Goal: Navigation & Orientation: Find specific page/section

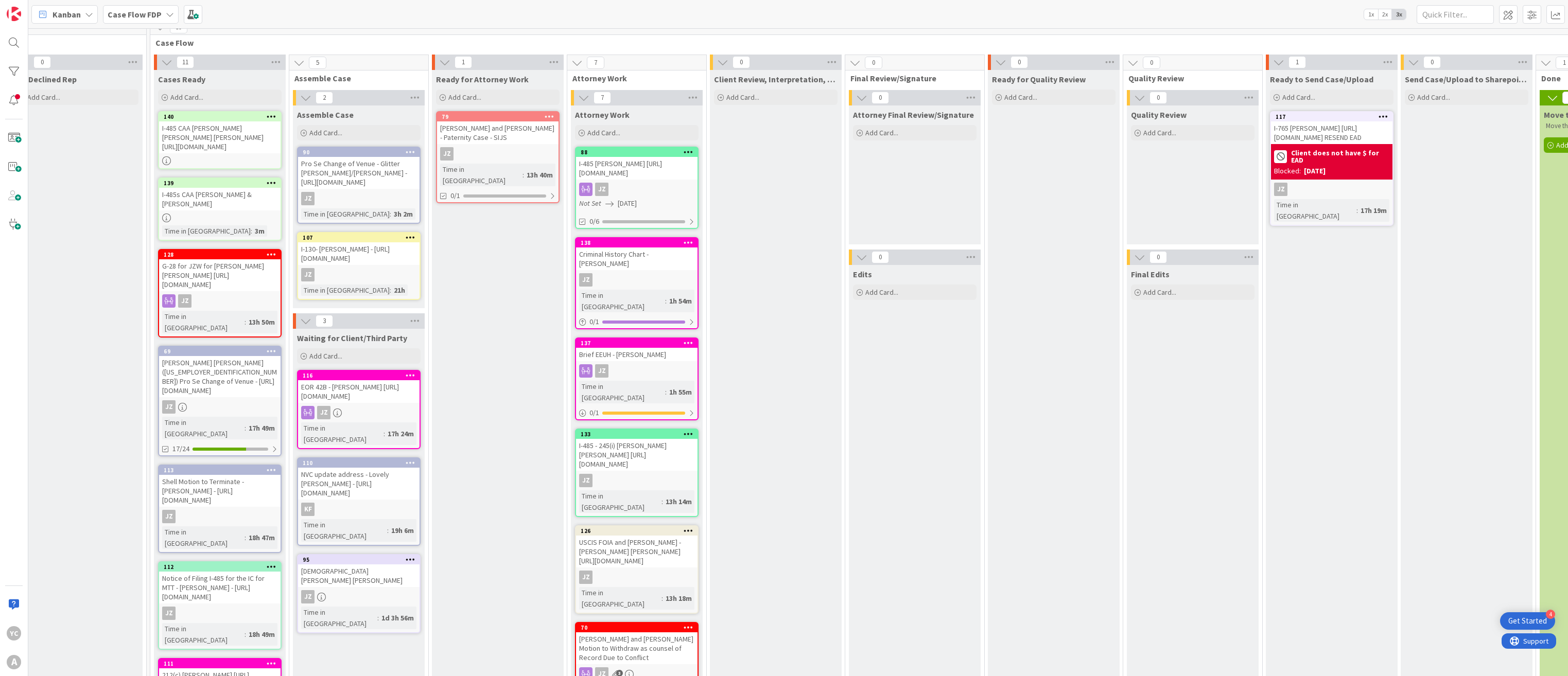
scroll to position [0, 1550]
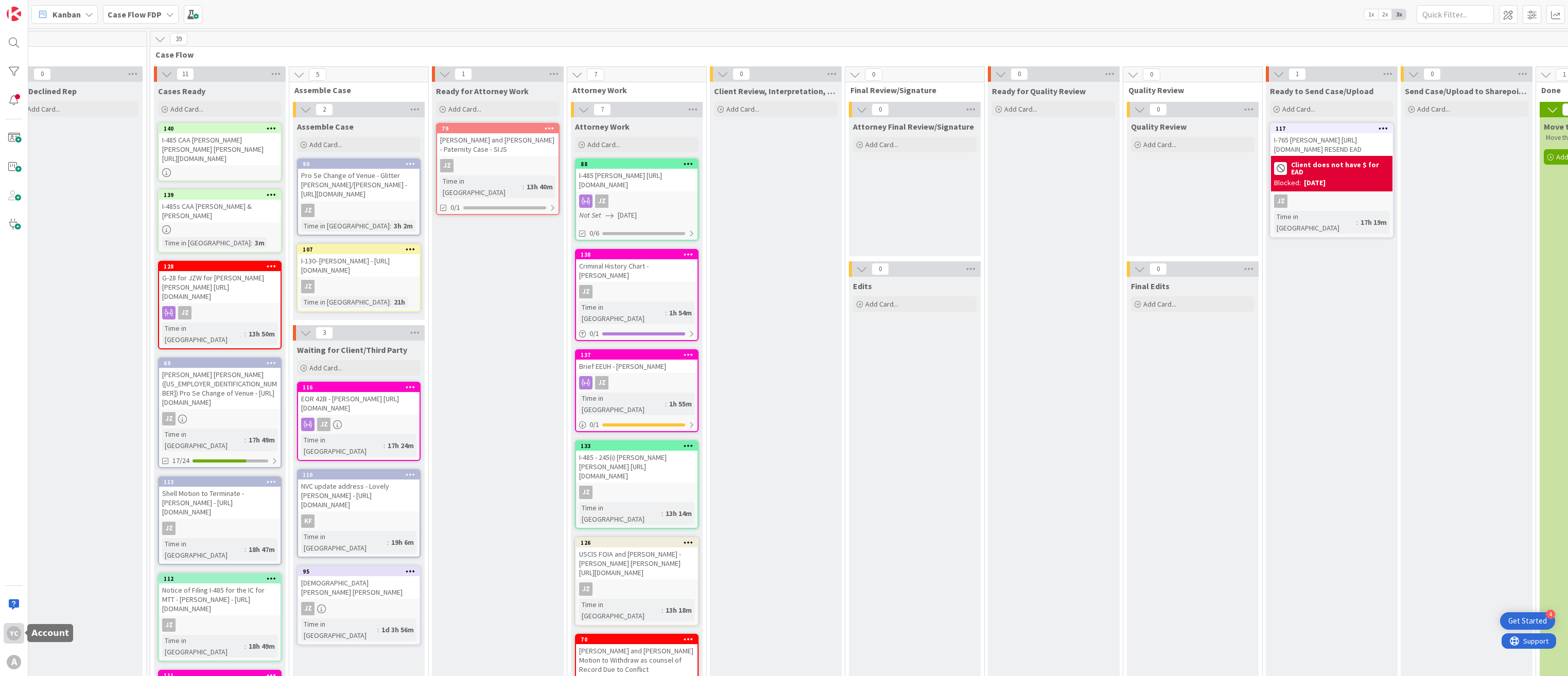
click at [16, 342] on div "YC" at bounding box center [14, 633] width 14 height 14
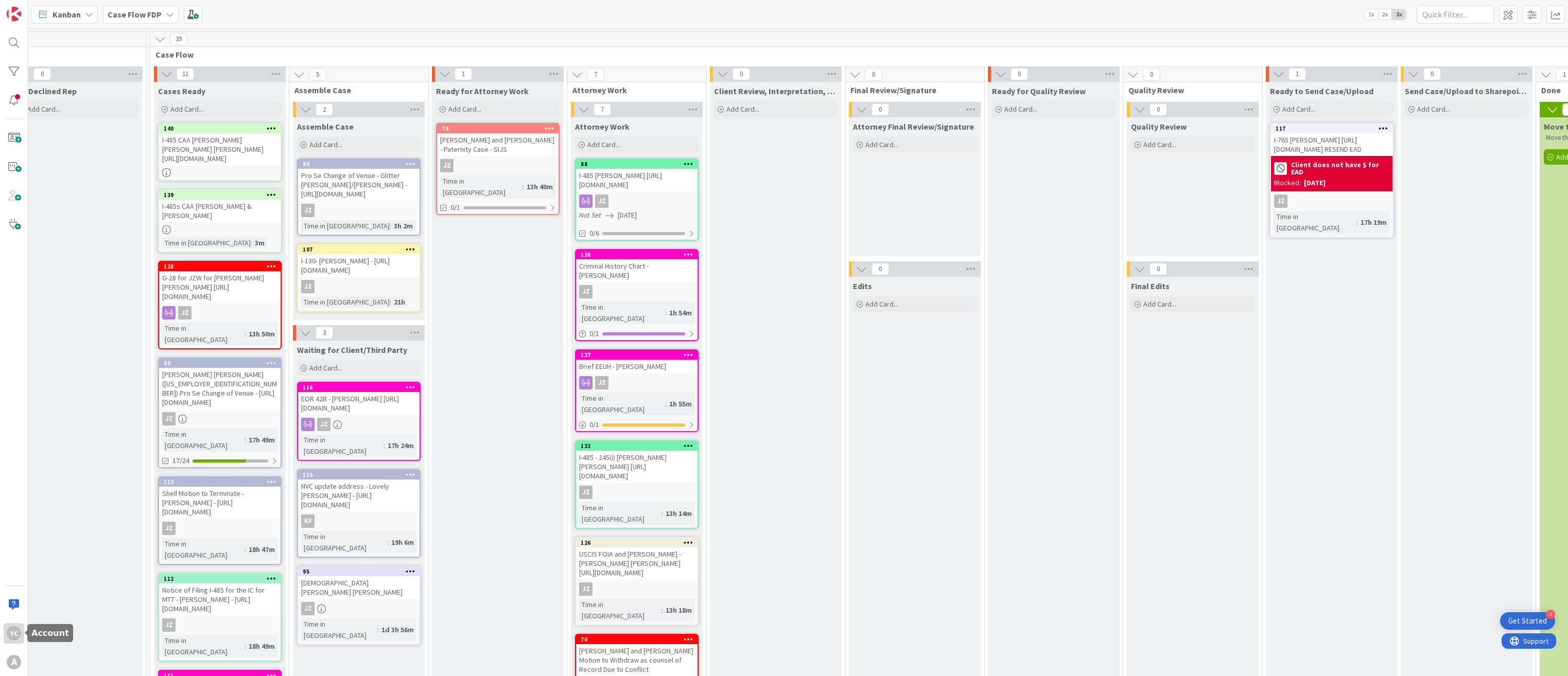
click at [12, 342] on div "YC" at bounding box center [14, 633] width 20 height 20
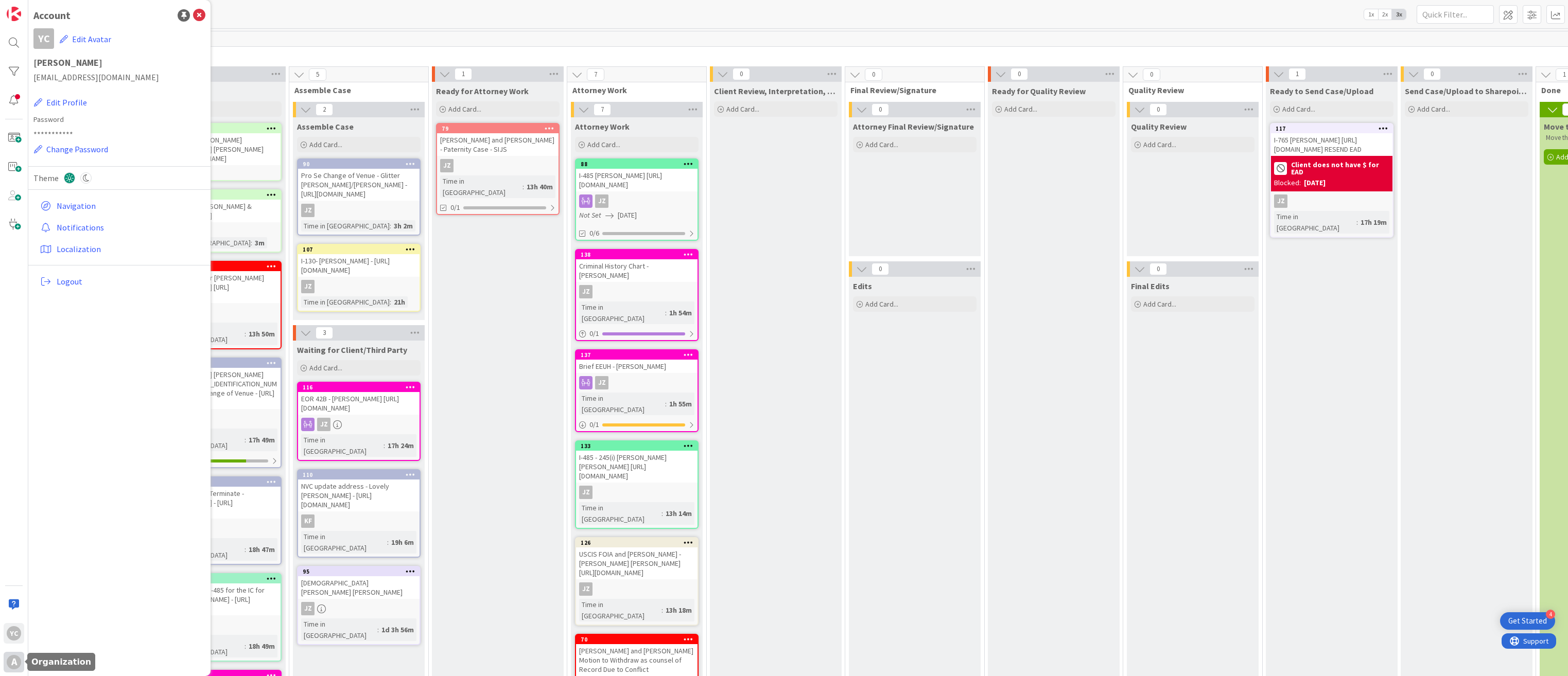
click at [11, 342] on div "A" at bounding box center [14, 662] width 14 height 14
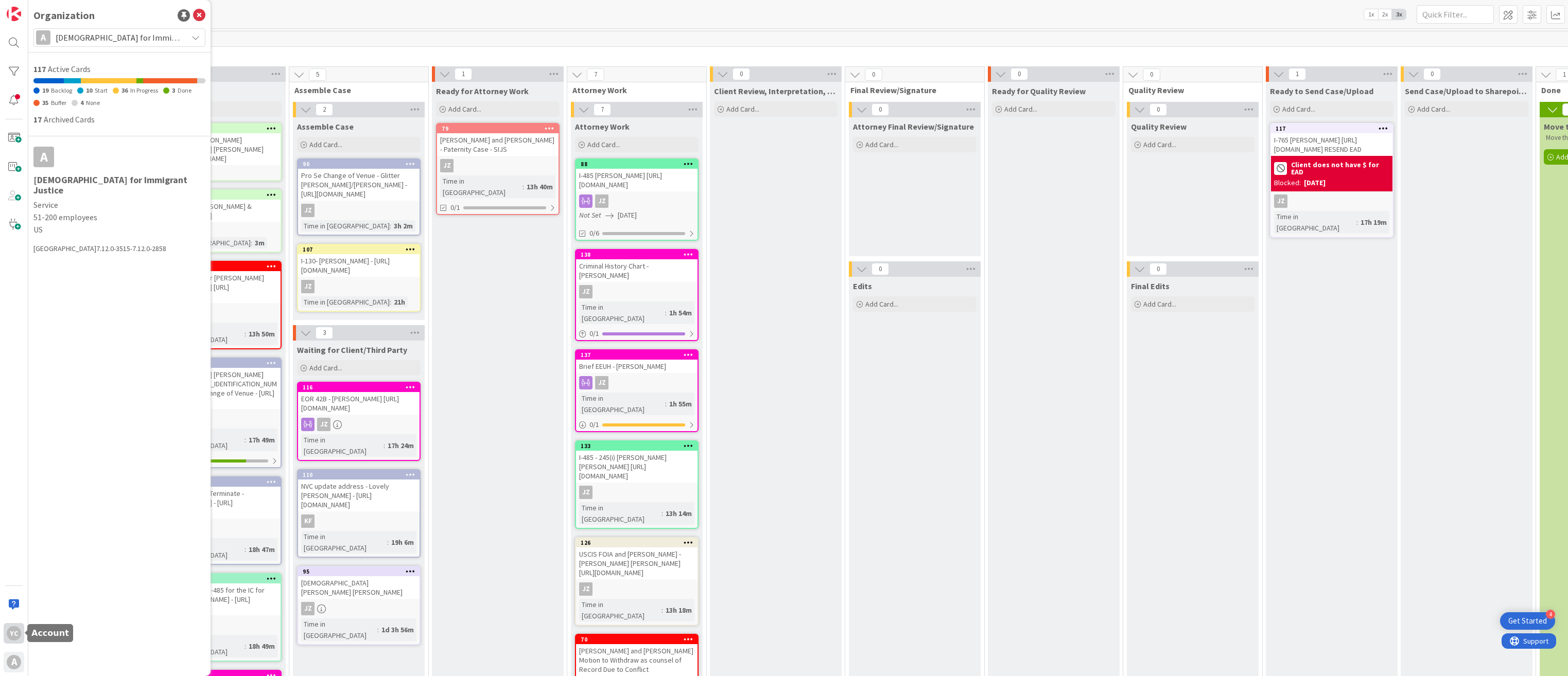
click at [12, 342] on div "YC" at bounding box center [14, 633] width 14 height 14
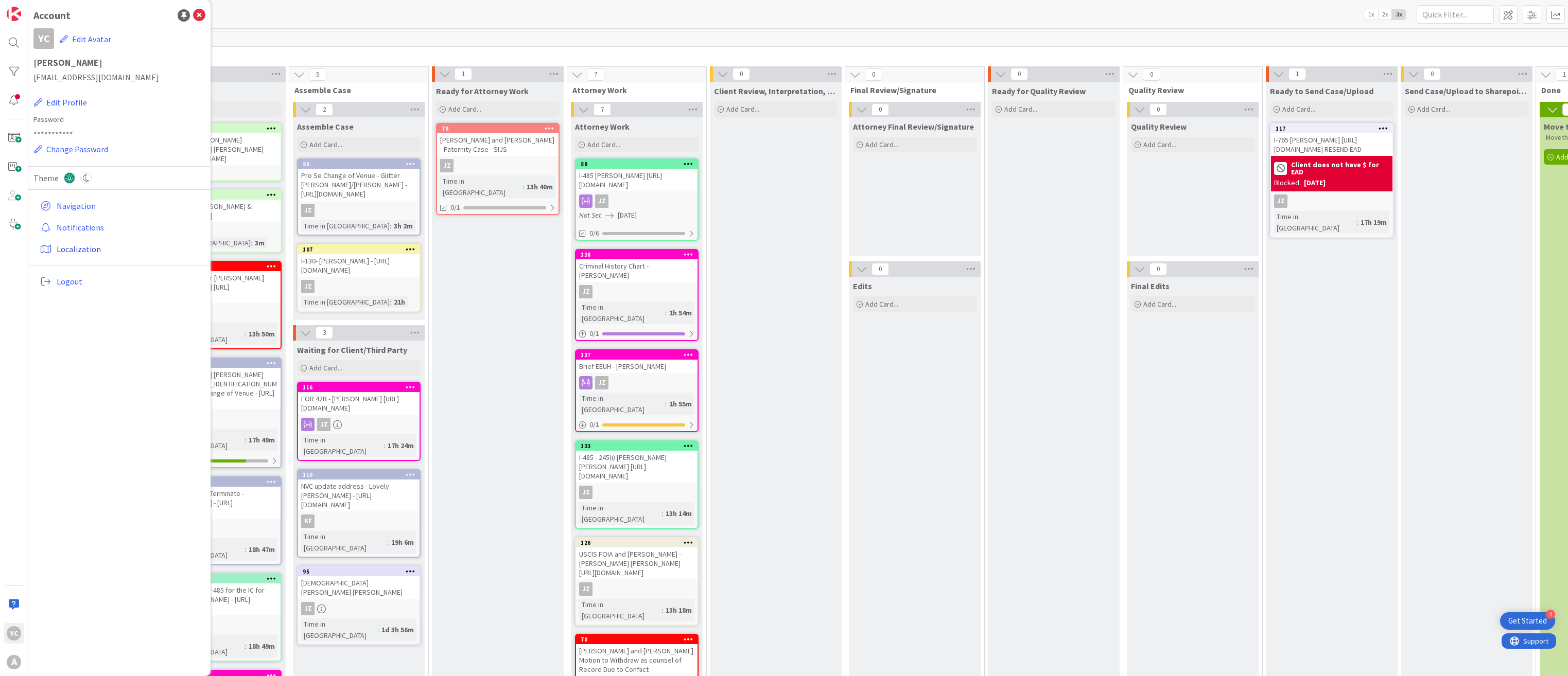
click at [77, 250] on link "Localization" at bounding box center [121, 249] width 169 height 19
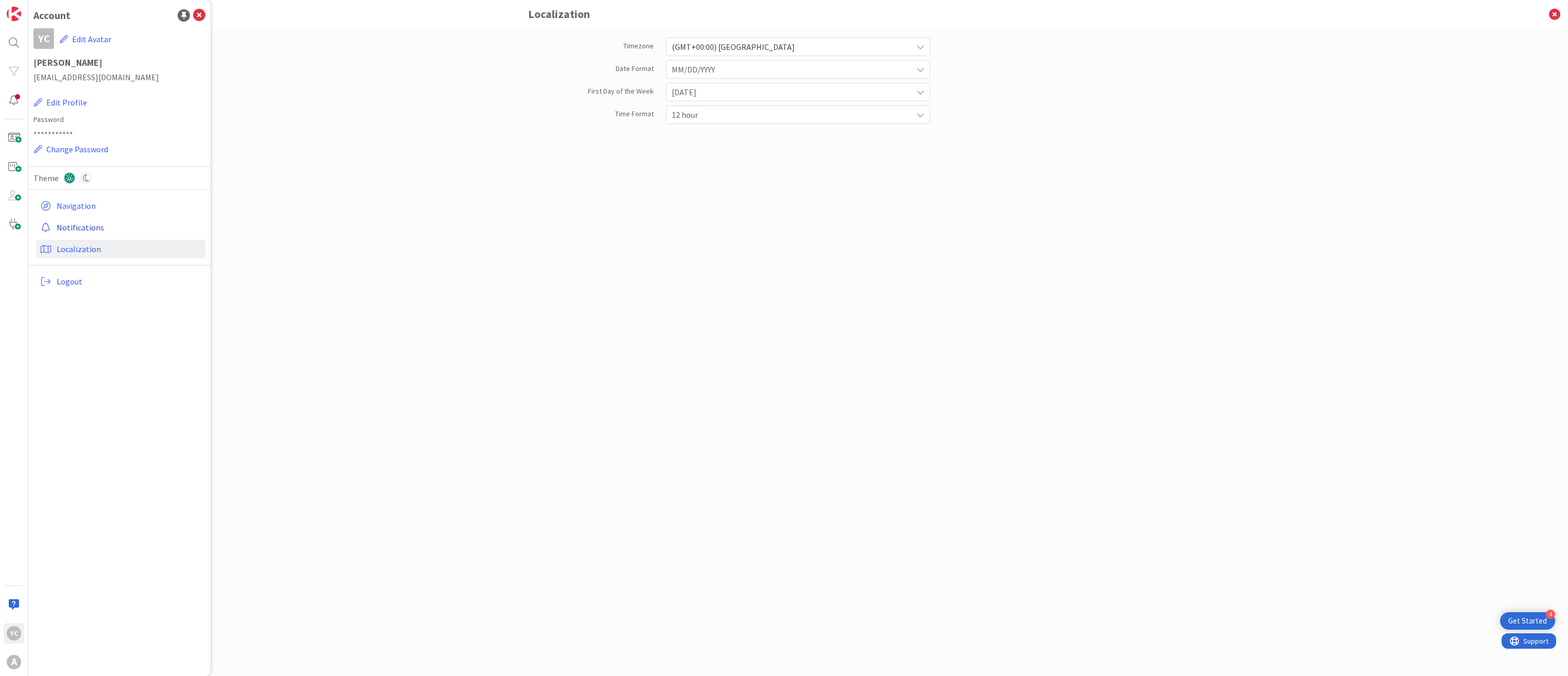
click at [112, 228] on link "Notifications" at bounding box center [121, 228] width 169 height 19
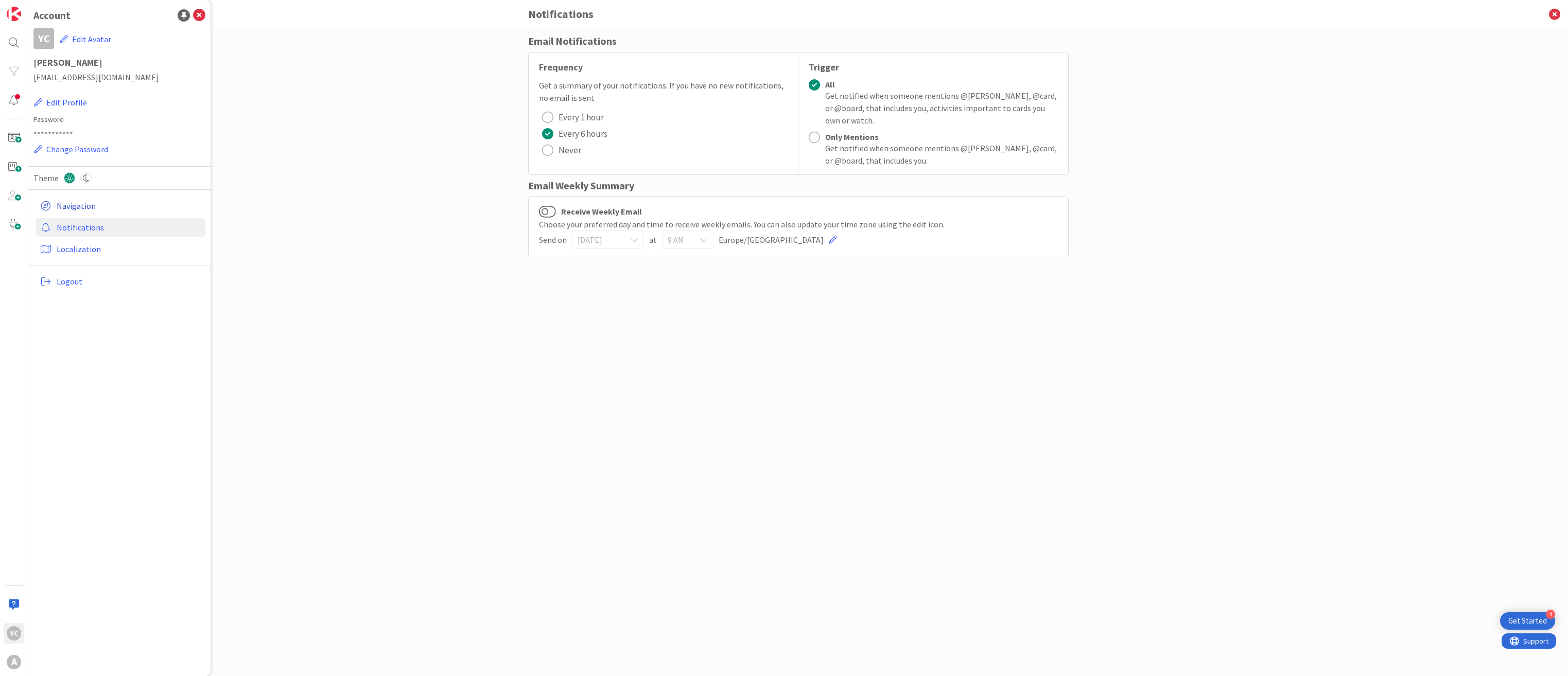
click at [107, 205] on link "Navigation" at bounding box center [121, 206] width 169 height 19
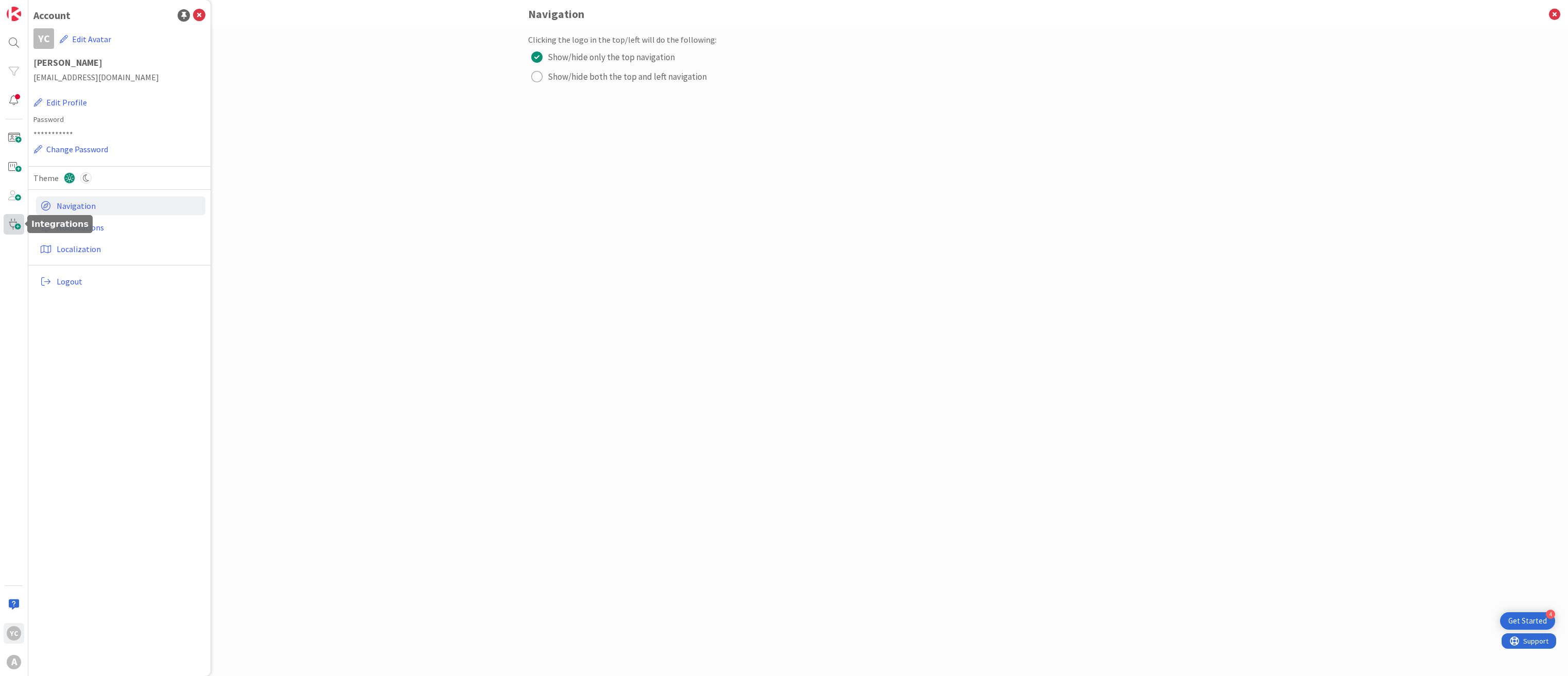
click at [10, 226] on span at bounding box center [14, 224] width 20 height 20
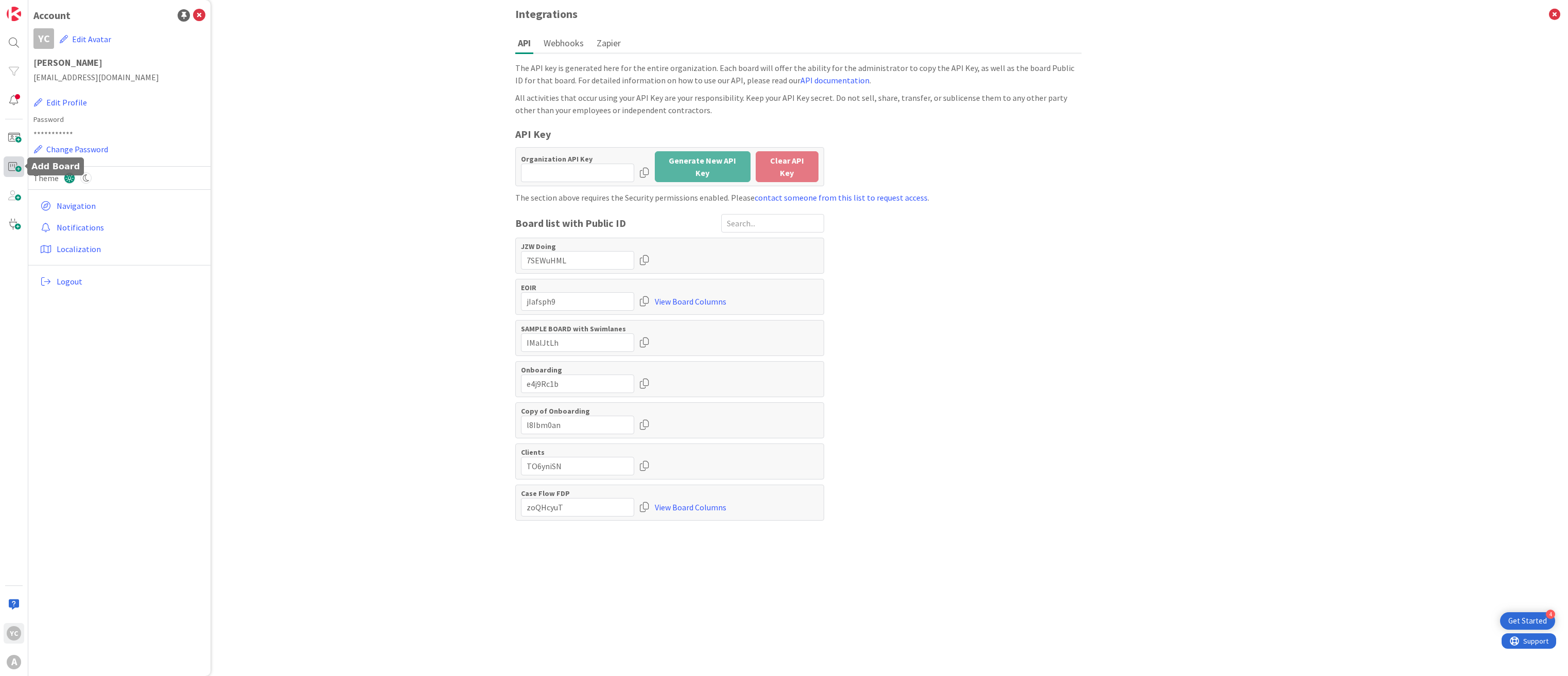
click at [14, 175] on span at bounding box center [14, 167] width 20 height 20
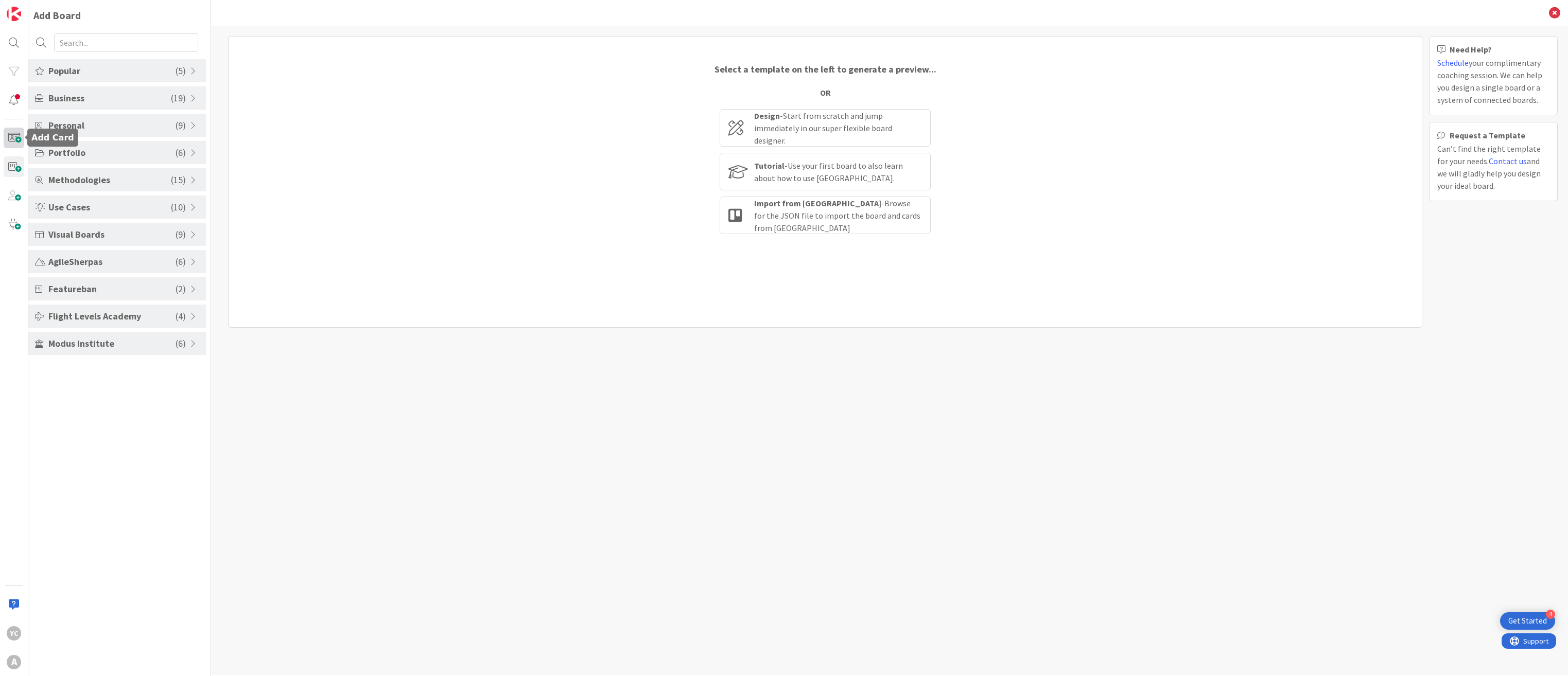
click at [14, 142] on span at bounding box center [14, 138] width 20 height 20
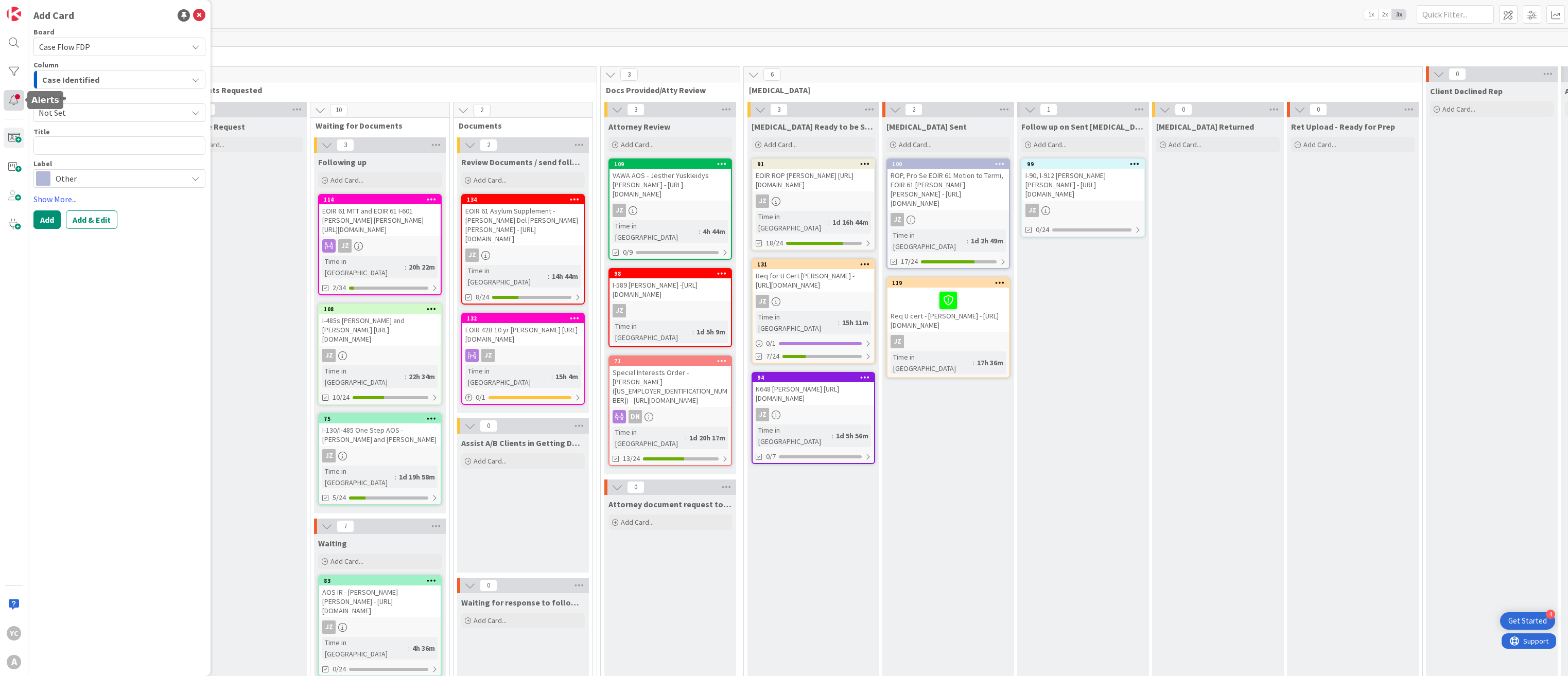
click at [14, 104] on div at bounding box center [14, 100] width 20 height 20
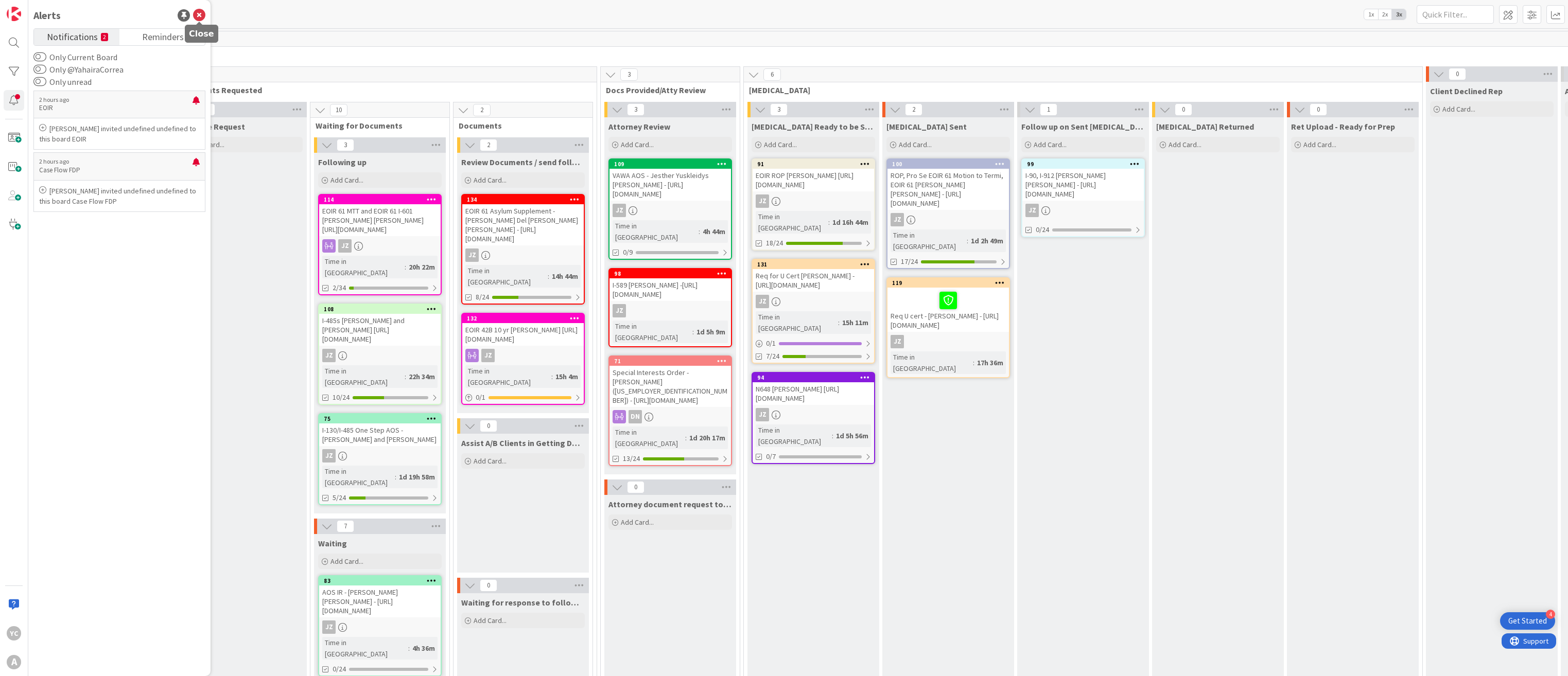
click at [202, 17] on icon at bounding box center [199, 15] width 12 height 12
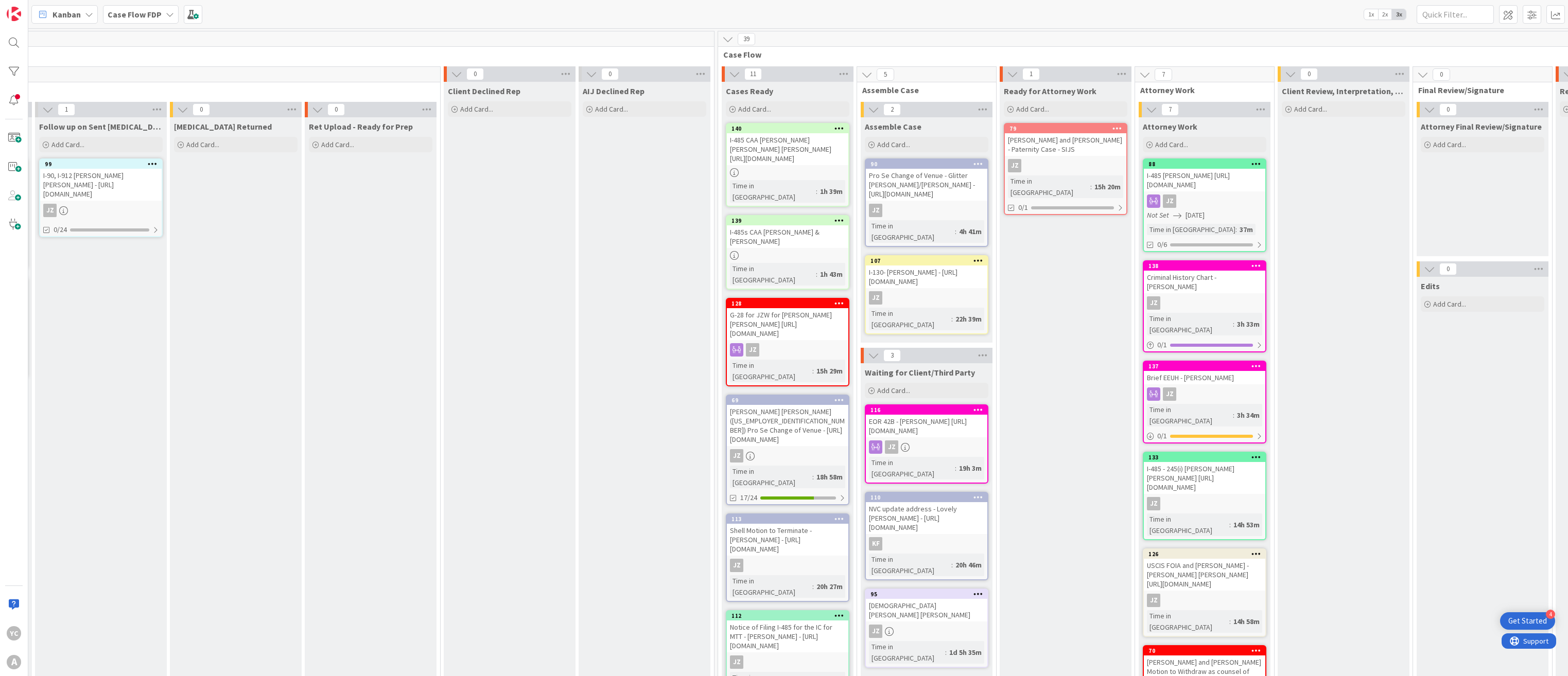
scroll to position [0, 986]
click at [646, 308] on div "G-28 for JZW for [PERSON_NAME] [PERSON_NAME] [URL][DOMAIN_NAME]" at bounding box center [783, 324] width 121 height 32
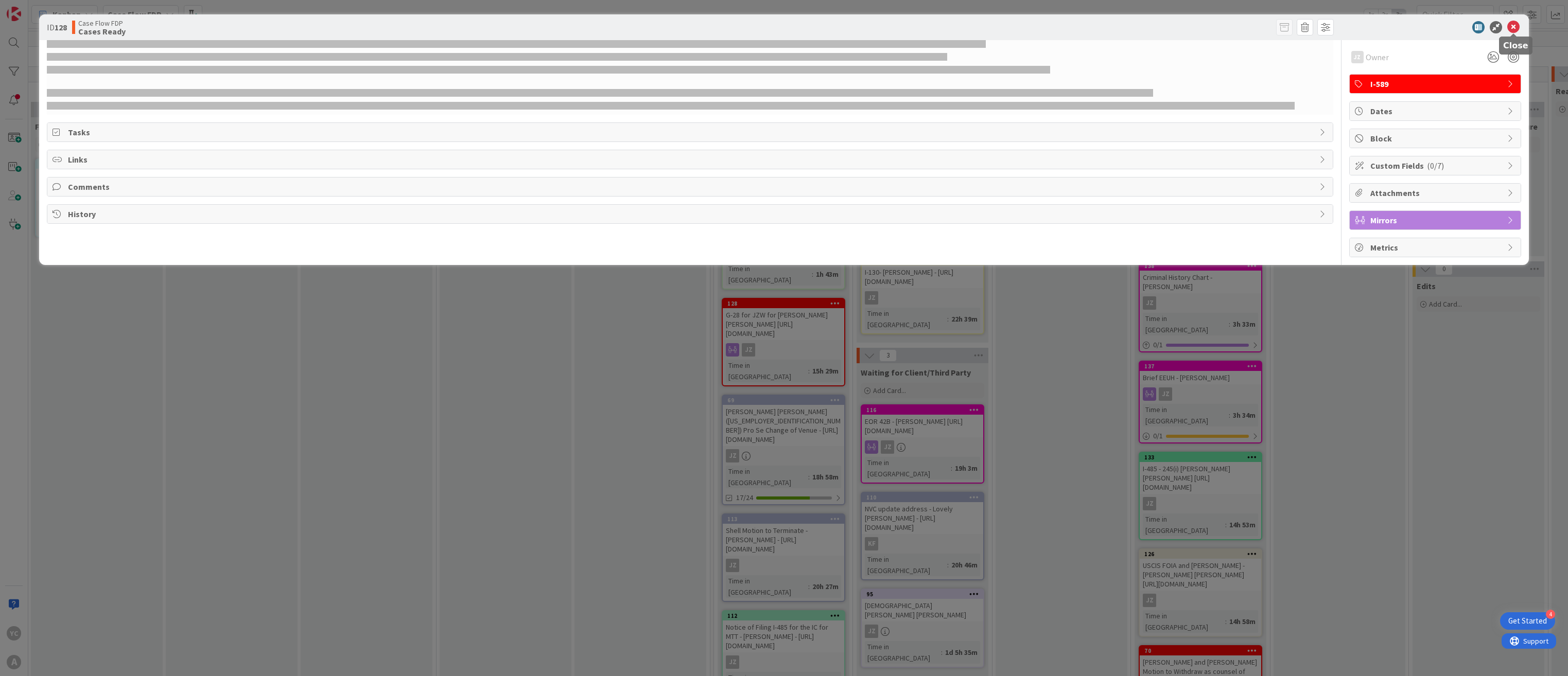
click at [646, 27] on icon at bounding box center [1513, 27] width 12 height 12
click at [646, 24] on icon at bounding box center [1513, 27] width 12 height 12
click at [646, 30] on icon at bounding box center [1513, 27] width 12 height 12
click at [646, 25] on icon at bounding box center [1513, 27] width 12 height 12
click at [646, 26] on icon at bounding box center [1513, 27] width 12 height 12
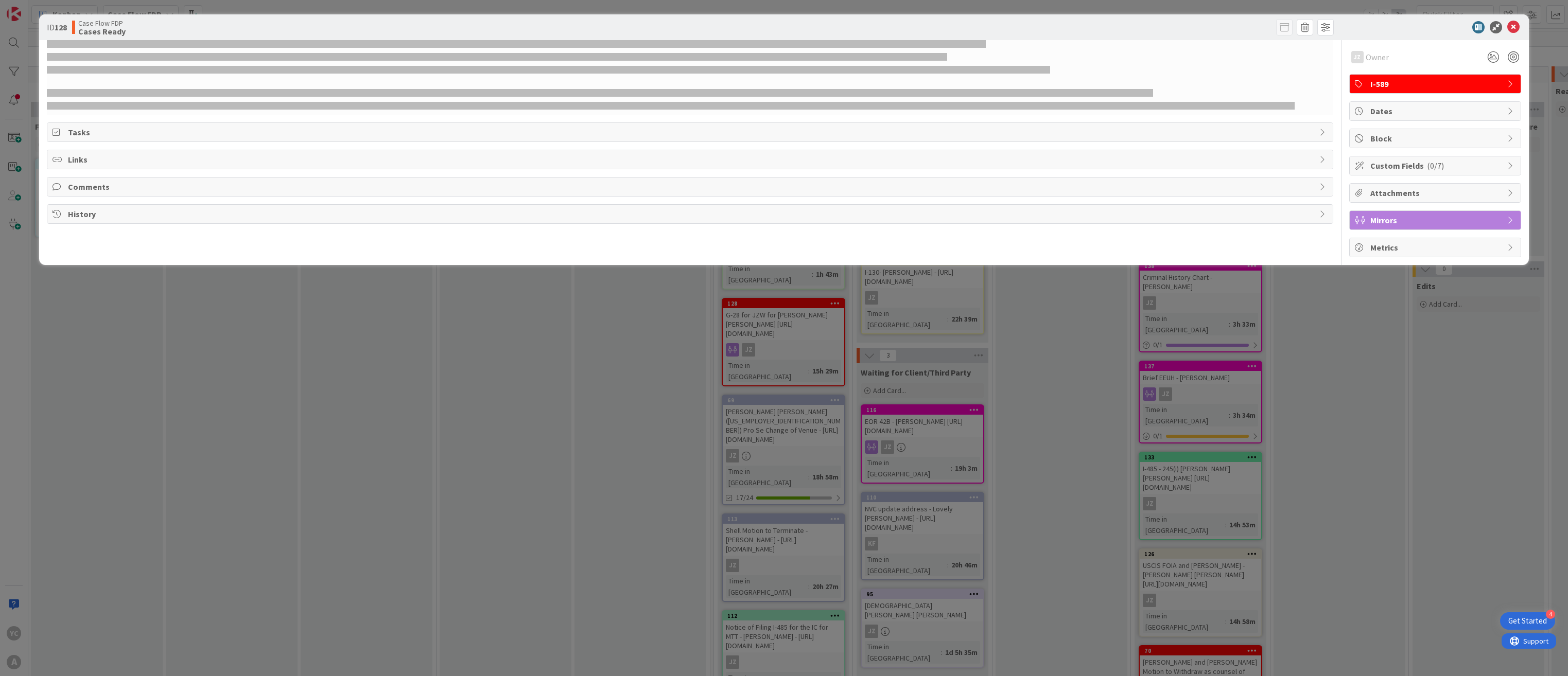
click at [81, 307] on div "ID 128 Case Flow FDP Cases Ready JZ Owner I-589 Tasks Links Comments History JZ…" at bounding box center [784, 338] width 1568 height 676
click at [646, 23] on icon at bounding box center [1513, 27] width 12 height 12
click at [646, 25] on icon at bounding box center [1513, 27] width 12 height 12
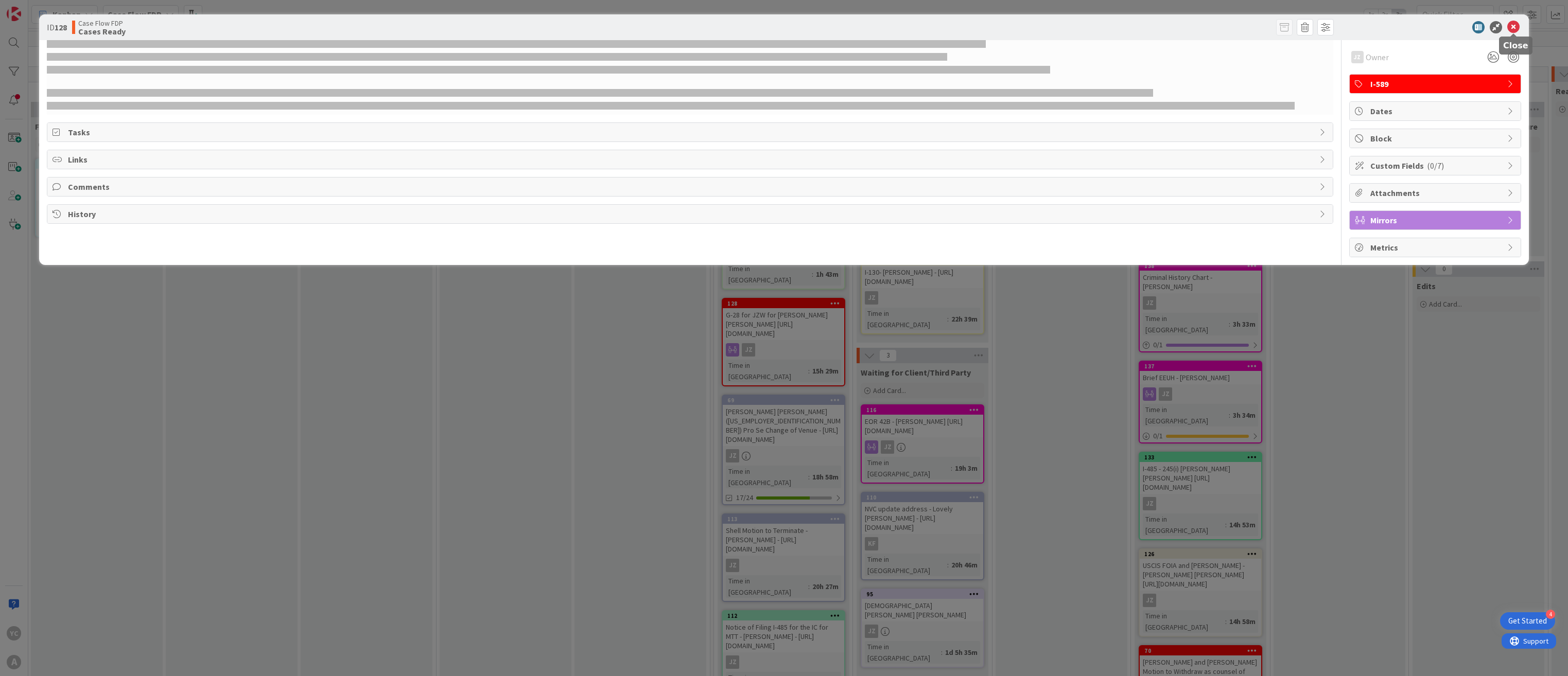
click at [646, 25] on icon at bounding box center [1513, 27] width 12 height 12
click at [646, 26] on icon at bounding box center [1513, 27] width 12 height 12
click at [646, 28] on icon at bounding box center [1513, 27] width 12 height 12
click at [646, 27] on icon at bounding box center [1513, 27] width 12 height 12
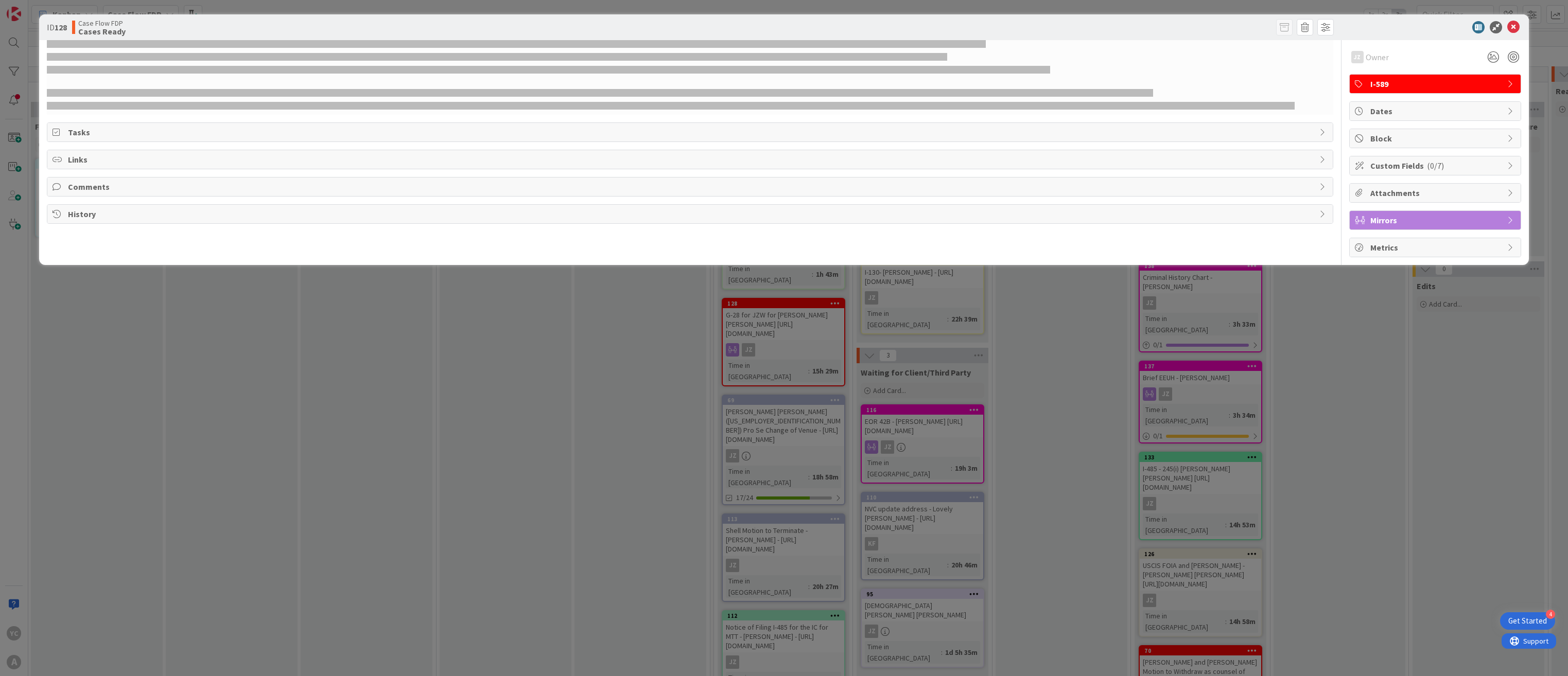
click at [379, 342] on div "ID 128 Case Flow FDP Cases Ready JZ Owner I-589 Tasks Links Comments History JZ…" at bounding box center [784, 338] width 1568 height 676
click at [646, 26] on icon at bounding box center [1513, 27] width 12 height 12
click at [312, 318] on div "ID 128 Case Flow FDP Cases Ready JZ Owner I-589 Tasks Links Comments History JZ…" at bounding box center [784, 338] width 1568 height 676
click at [646, 27] on icon at bounding box center [1513, 27] width 12 height 12
click at [625, 342] on div "ID 128 Case Flow FDP Cases Ready JZ Owner I-589 Tasks Links Comments History JZ…" at bounding box center [784, 338] width 1568 height 676
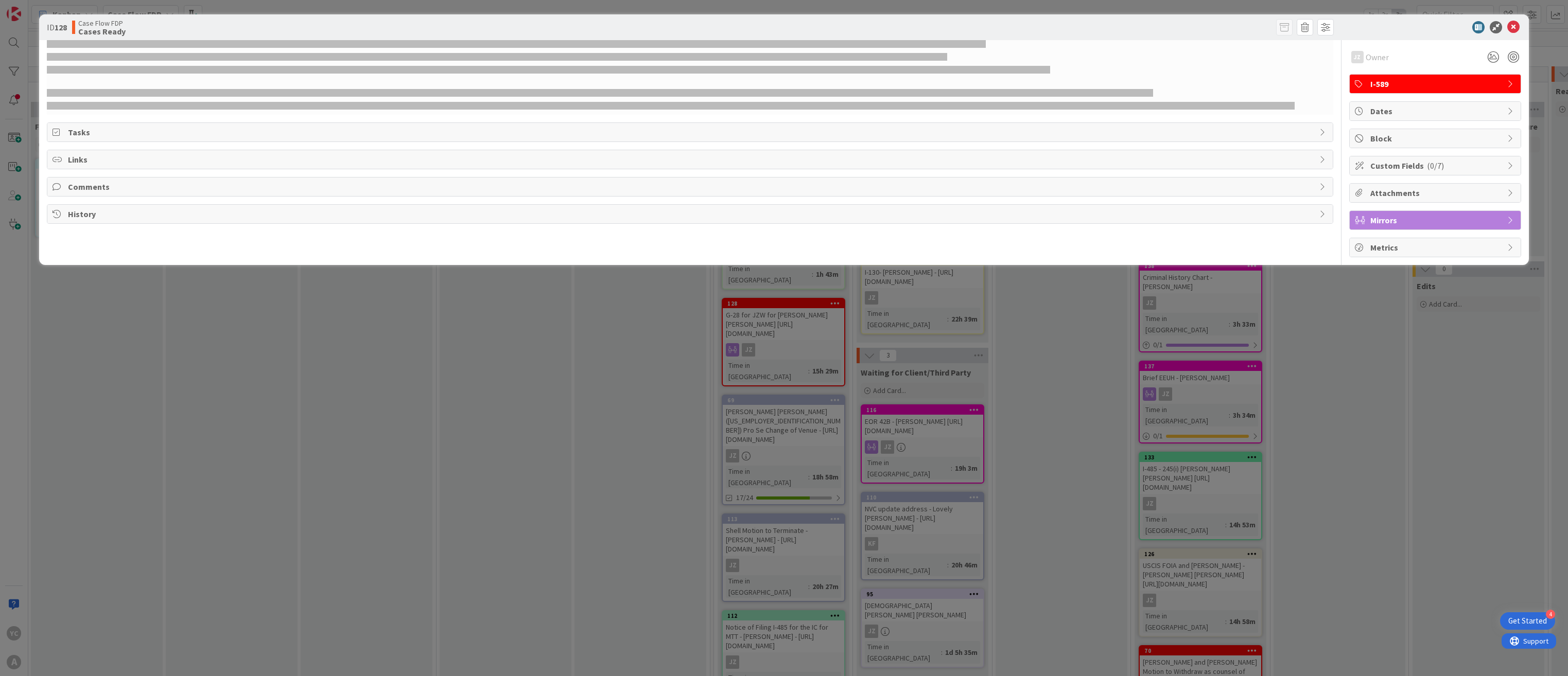
click at [296, 332] on div "ID 128 Case Flow FDP Cases Ready JZ Owner I-589 Tasks Links Comments History JZ…" at bounding box center [784, 338] width 1568 height 676
click at [646, 27] on icon at bounding box center [1513, 27] width 12 height 12
click at [646, 27] on icon at bounding box center [1496, 27] width 12 height 12
click at [646, 24] on icon at bounding box center [1478, 27] width 12 height 12
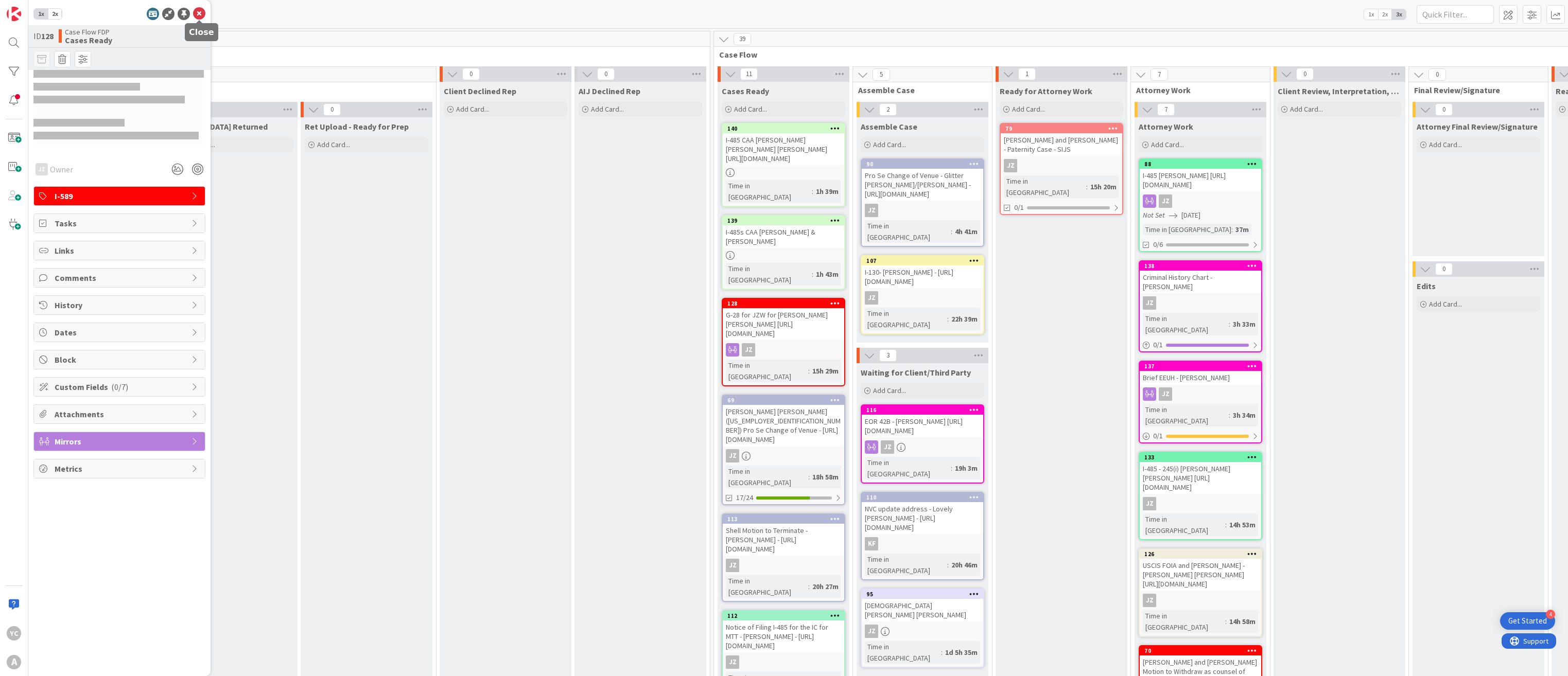
click at [202, 16] on icon at bounding box center [199, 14] width 12 height 12
click at [195, 13] on icon at bounding box center [199, 14] width 12 height 12
click at [8, 50] on div at bounding box center [14, 43] width 20 height 20
click at [199, 15] on icon at bounding box center [199, 14] width 12 height 12
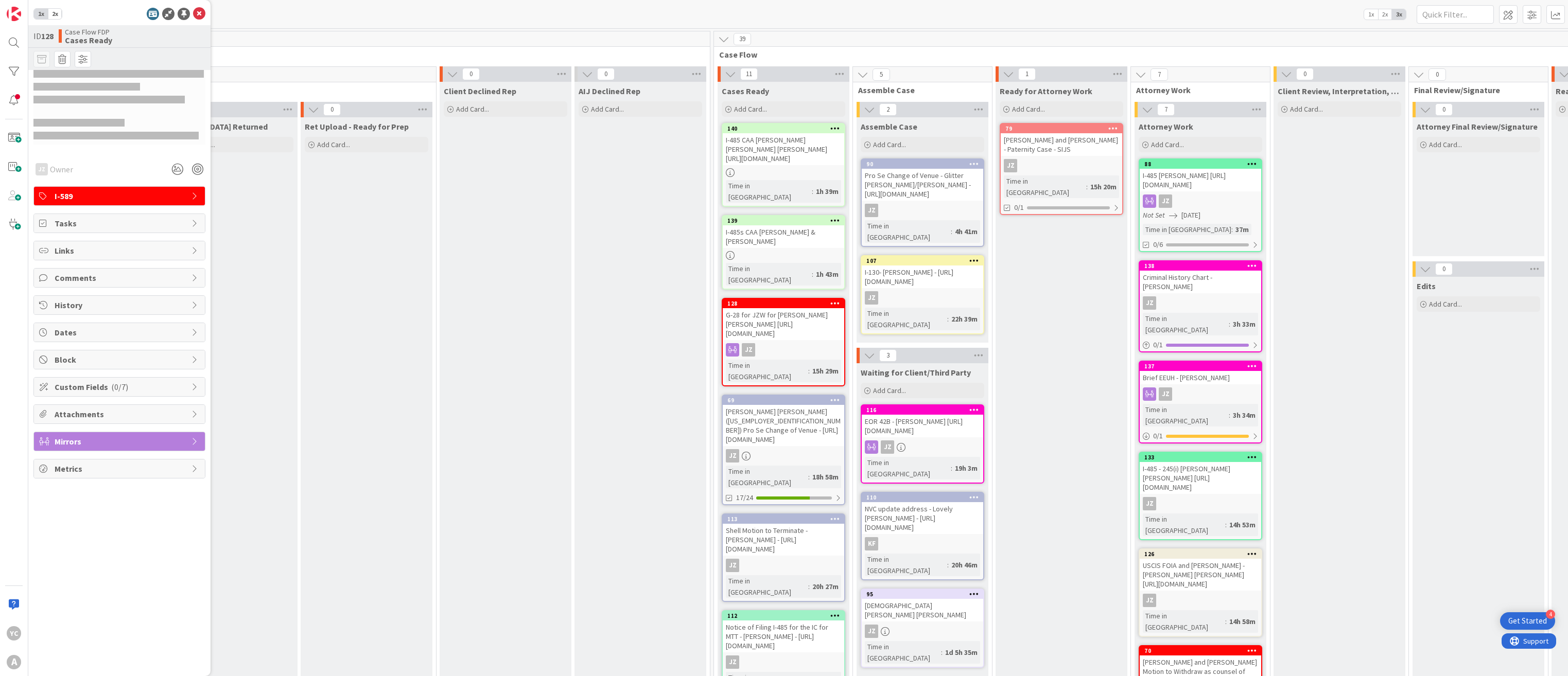
click at [134, 198] on span "I-589" at bounding box center [121, 196] width 132 height 12
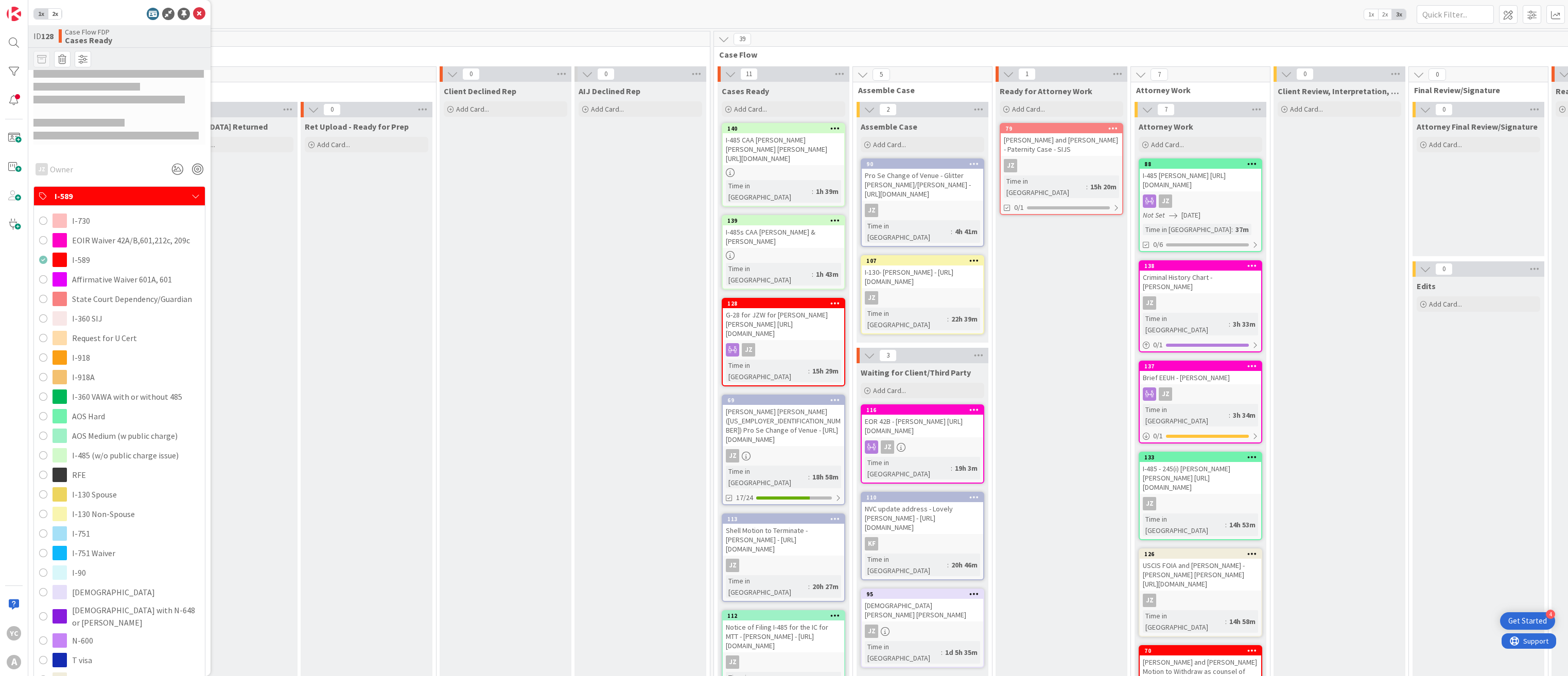
click at [134, 198] on span "I-589" at bounding box center [121, 196] width 132 height 12
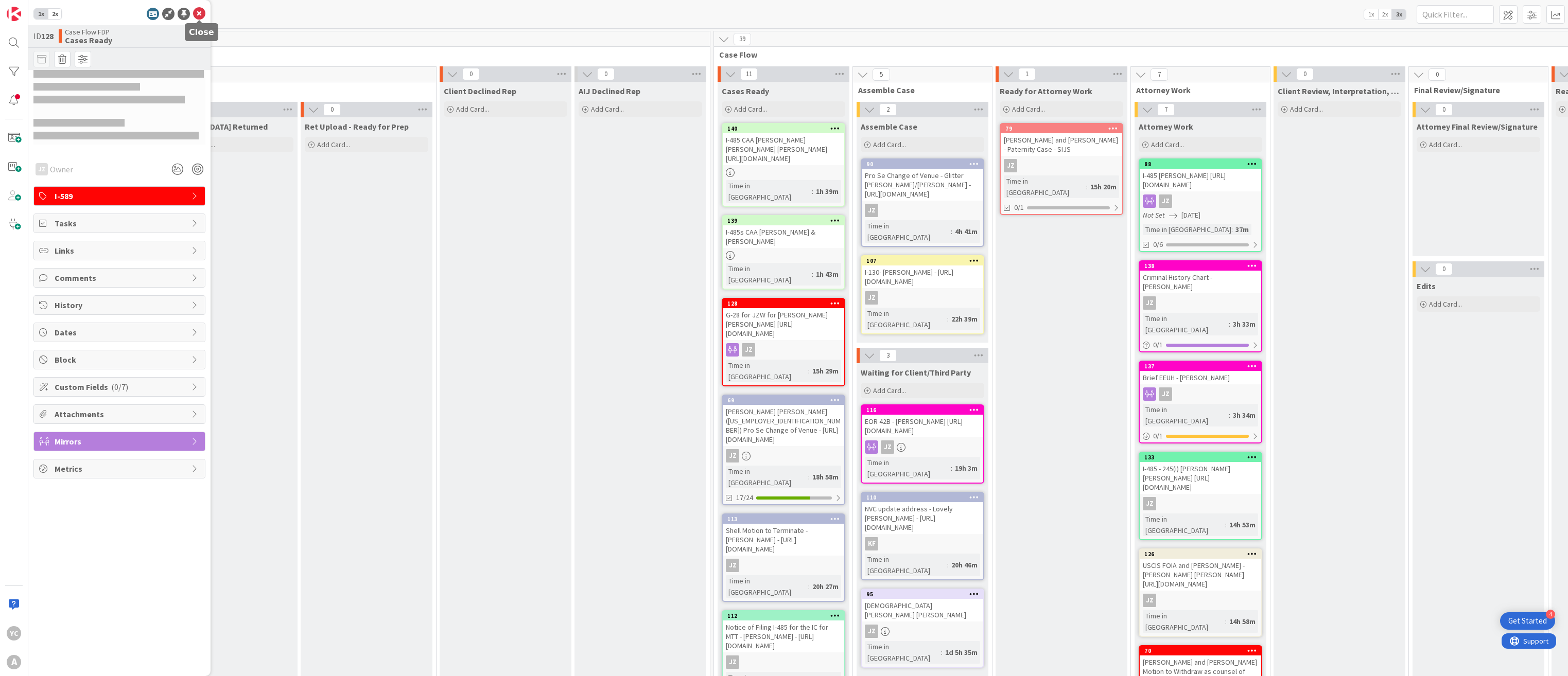
click at [199, 14] on icon at bounding box center [199, 14] width 12 height 12
click at [646, 308] on div "G-28 for JZW for [PERSON_NAME] [PERSON_NAME] [URL][DOMAIN_NAME]" at bounding box center [783, 324] width 121 height 32
click at [201, 14] on icon at bounding box center [199, 14] width 12 height 12
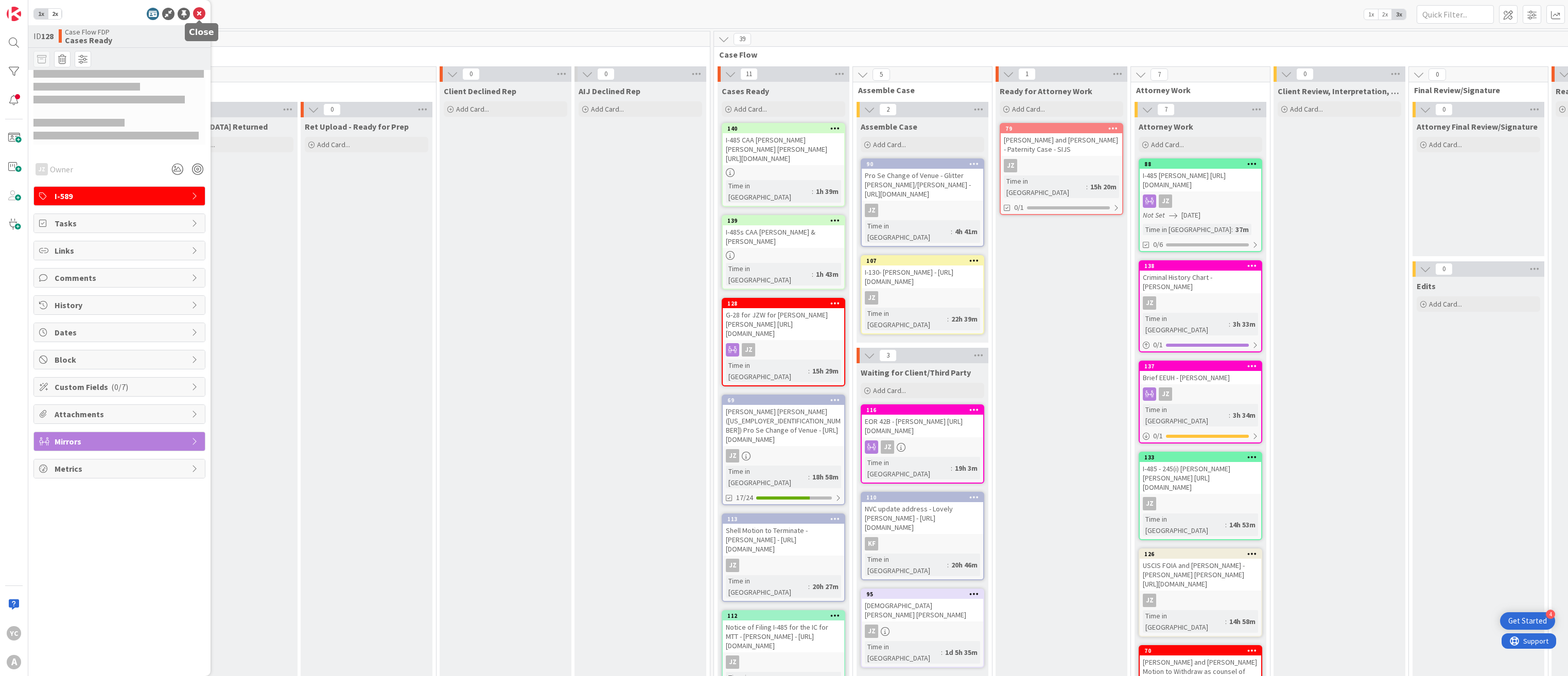
click at [201, 15] on icon at bounding box center [199, 14] width 12 height 12
click at [200, 15] on icon at bounding box center [199, 14] width 12 height 12
click at [199, 15] on icon at bounding box center [199, 14] width 12 height 12
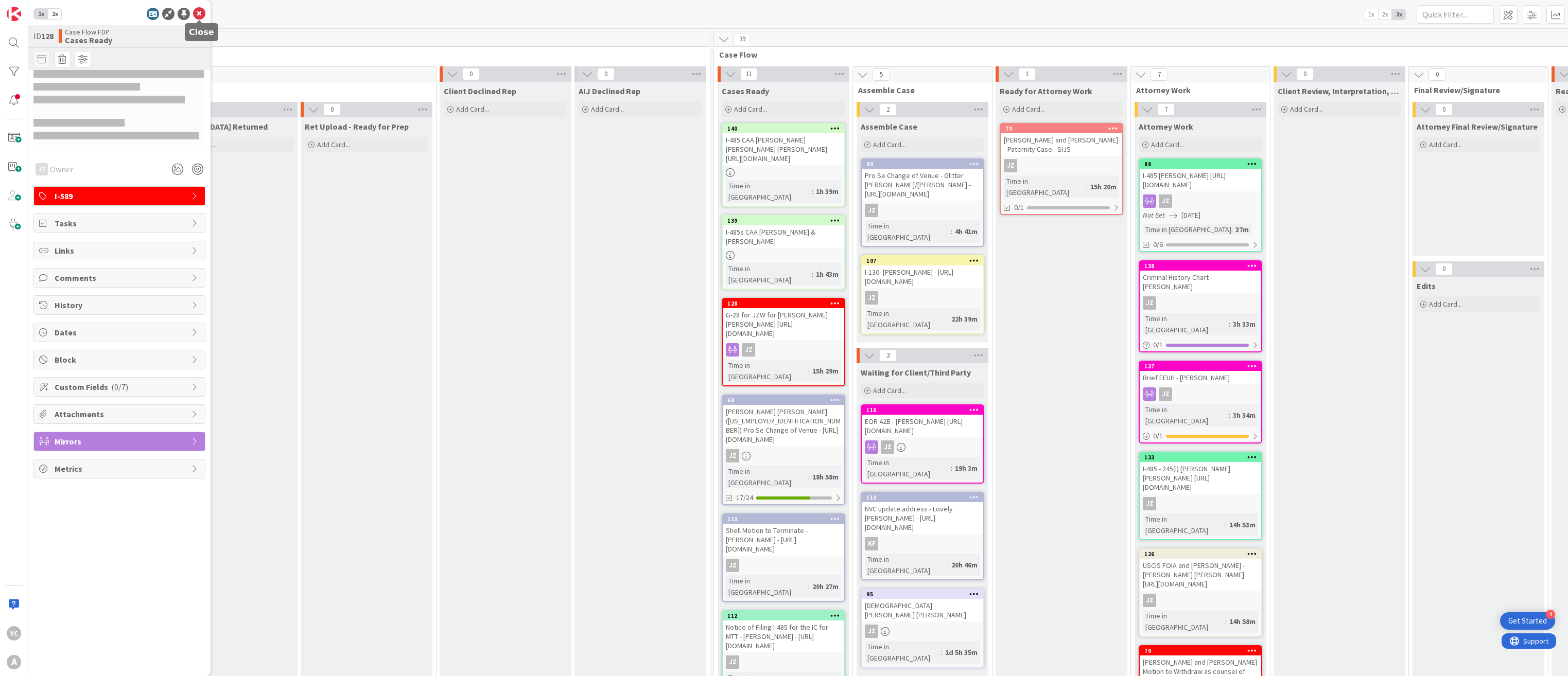
click at [199, 14] on icon at bounding box center [199, 14] width 12 height 12
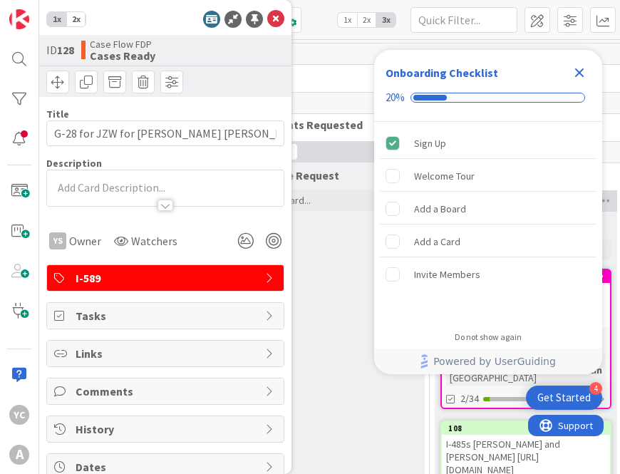
click at [580, 76] on icon "Close Checklist" at bounding box center [579, 72] width 17 height 17
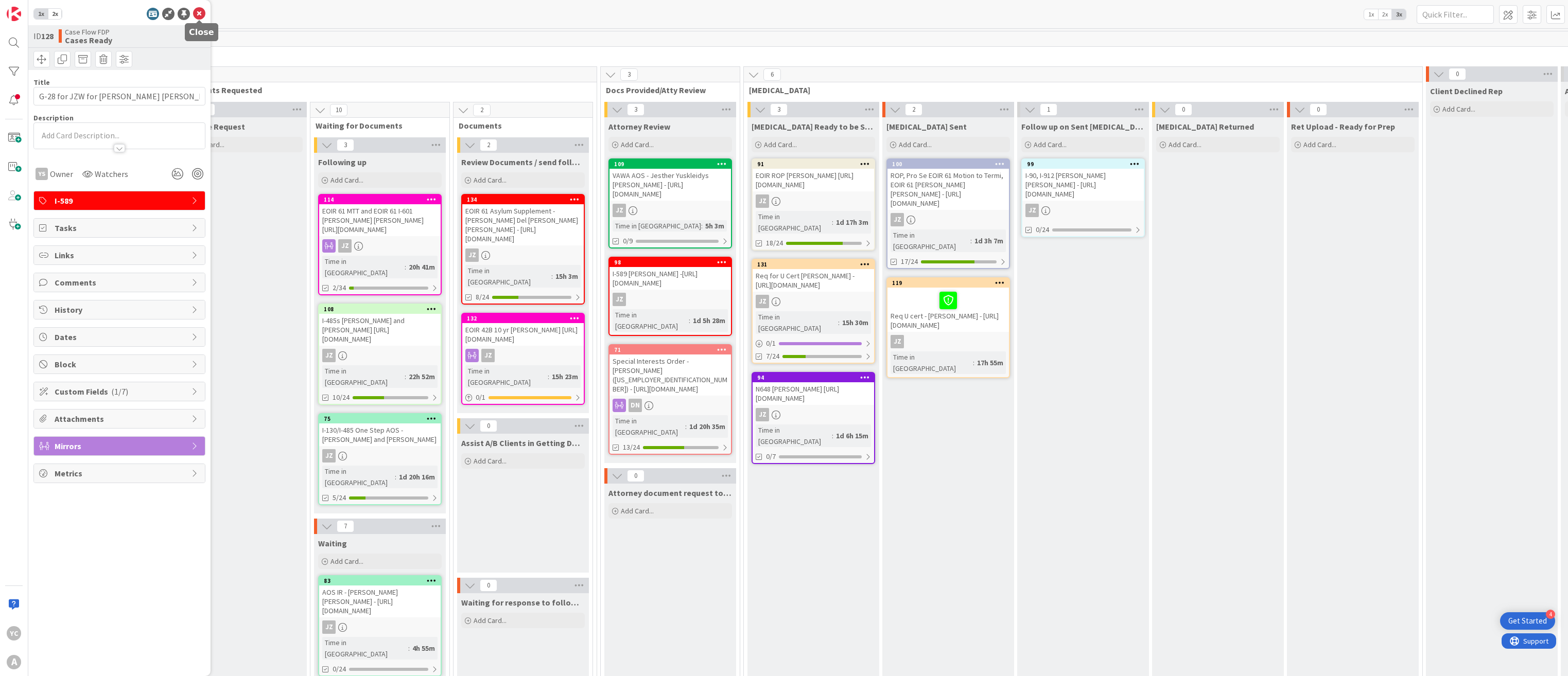
click at [197, 14] on icon at bounding box center [199, 14] width 12 height 12
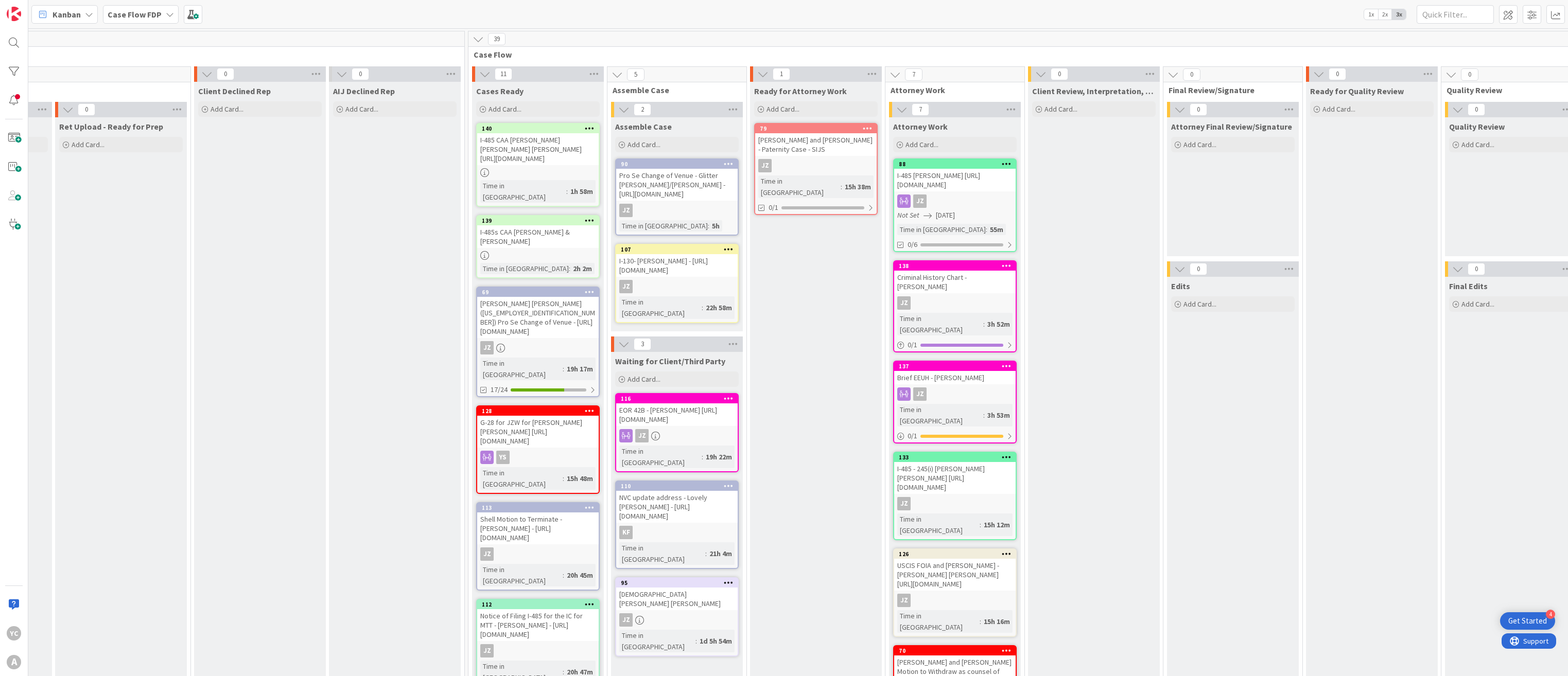
scroll to position [0, 1238]
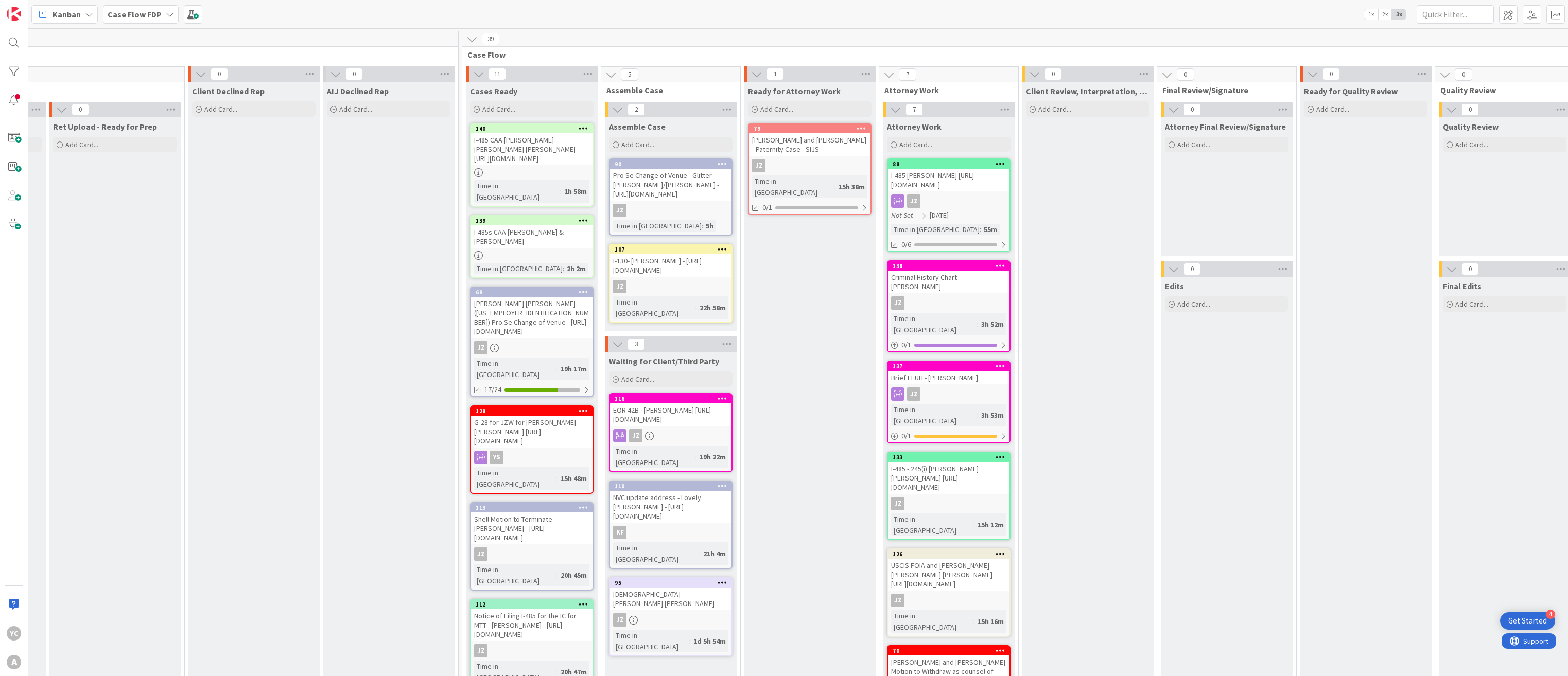
click at [705, 9] on div "Kanban Case Flow FDP 1x 2x 3x" at bounding box center [798, 14] width 1540 height 28
click at [515, 228] on div "I-485s CAA [PERSON_NAME] & [PERSON_NAME]" at bounding box center [532, 236] width 121 height 22
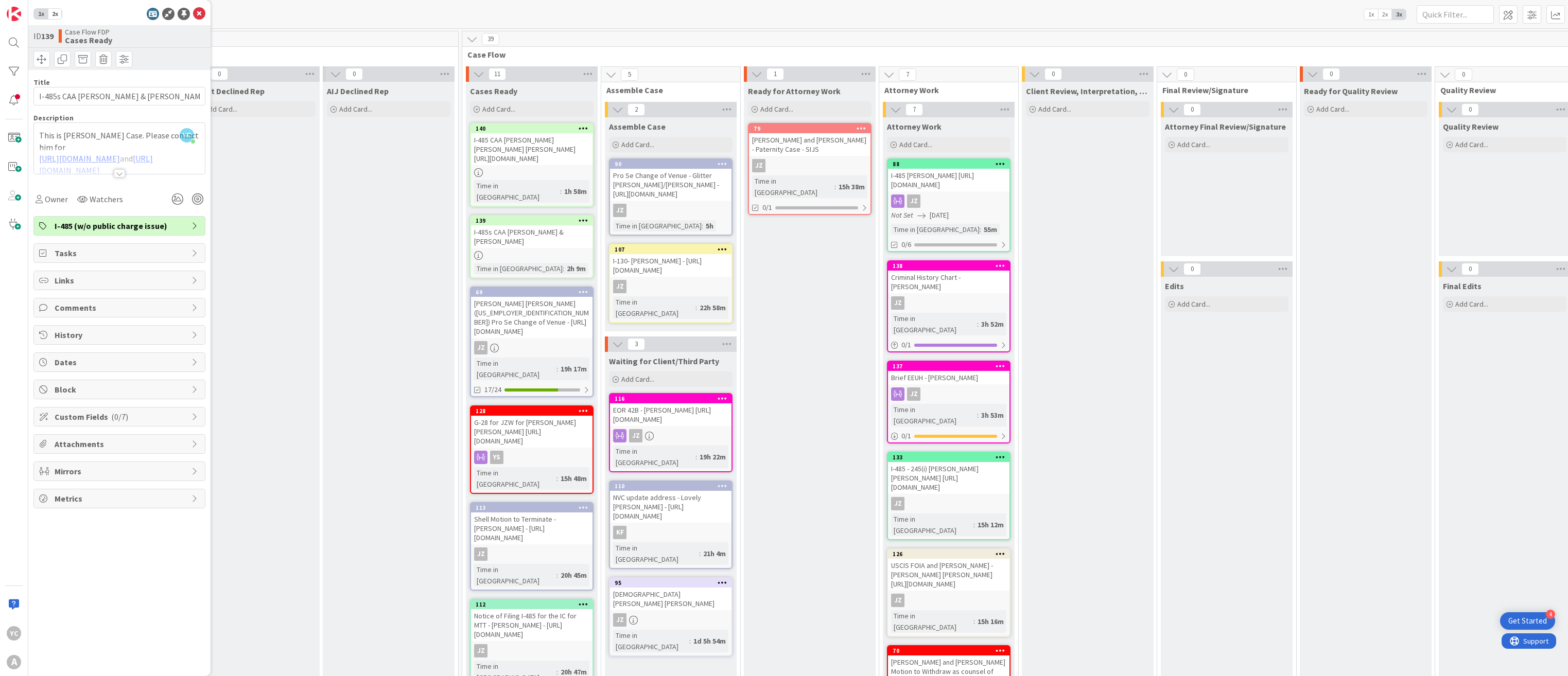
click at [84, 158] on div at bounding box center [119, 160] width 171 height 26
click at [85, 176] on link "[URL][DOMAIN_NAME]" at bounding box center [79, 171] width 81 height 10
click at [87, 173] on link "[URL][DOMAIN_NAME]" at bounding box center [79, 171] width 81 height 10
click at [94, 202] on link "[URL][DOMAIN_NAME]" at bounding box center [89, 203] width 71 height 14
click at [78, 170] on link "[URL][DOMAIN_NAME]" at bounding box center [79, 171] width 81 height 10
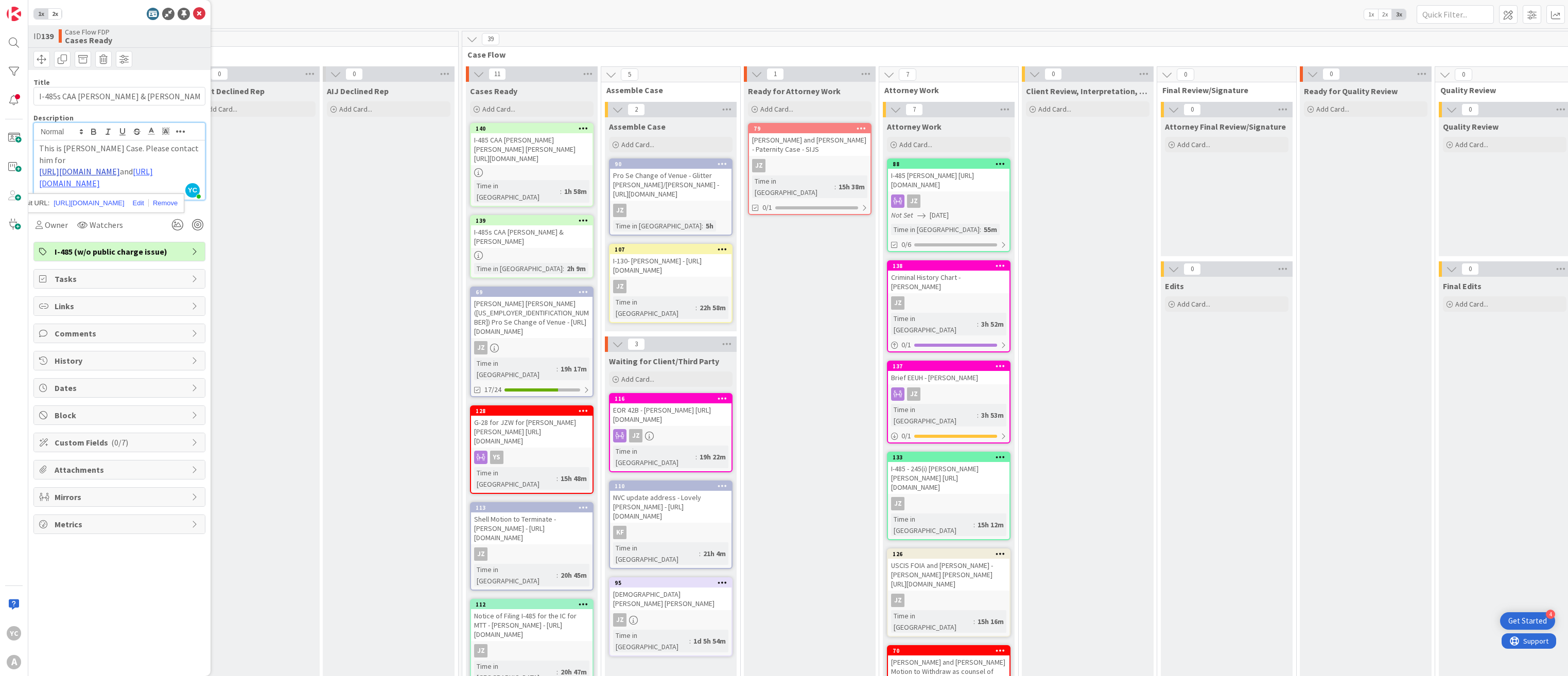
click at [80, 175] on link "[URL][DOMAIN_NAME]" at bounding box center [79, 171] width 81 height 10
click at [73, 173] on link "[URL][DOMAIN_NAME]" at bounding box center [79, 171] width 81 height 10
click at [74, 202] on link "[URL][DOMAIN_NAME]" at bounding box center [89, 203] width 71 height 14
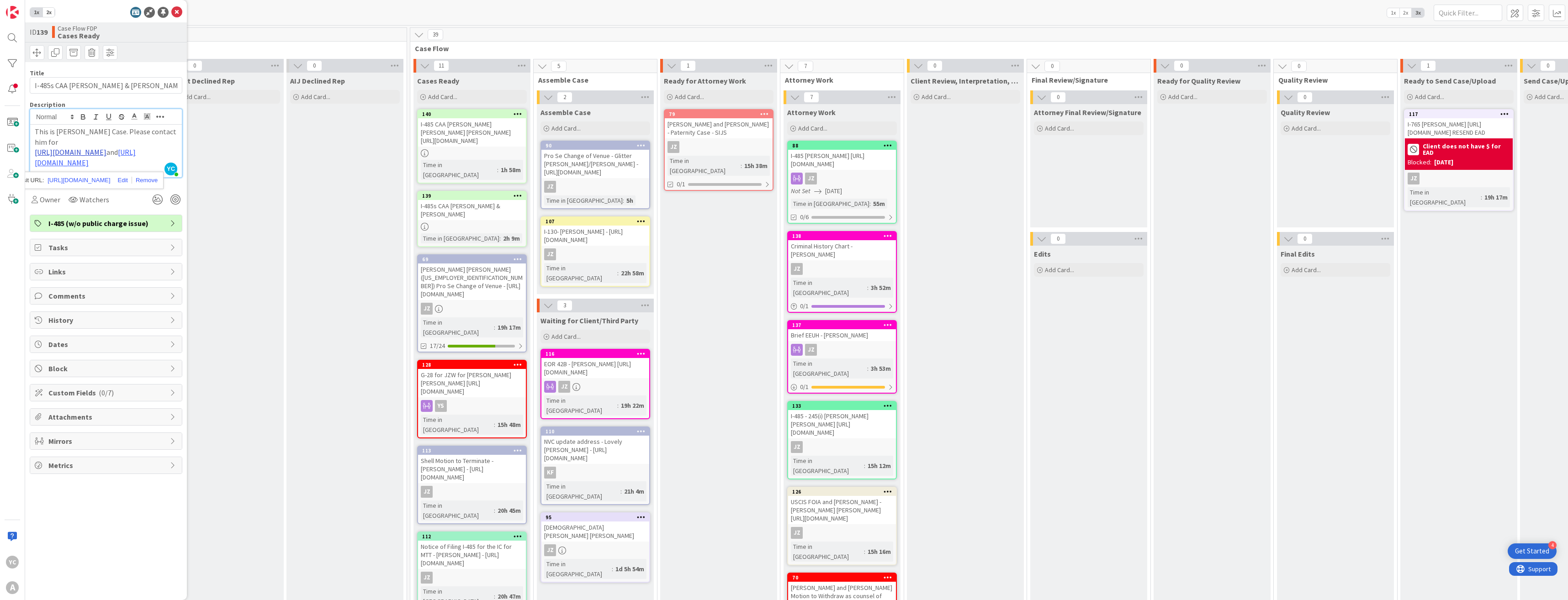
click at [75, 154] on link "[URL][DOMAIN_NAME]" at bounding box center [71, 152] width 72 height 9
click at [71, 177] on link "[URL][DOMAIN_NAME]" at bounding box center [79, 180] width 63 height 12
